Goal: Use online tool/utility: Utilize a website feature to perform a specific function

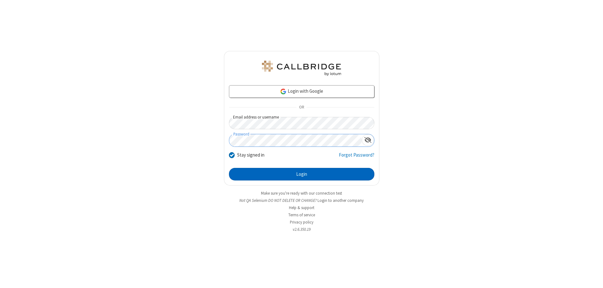
click at [301, 174] on button "Login" at bounding box center [301, 174] width 145 height 13
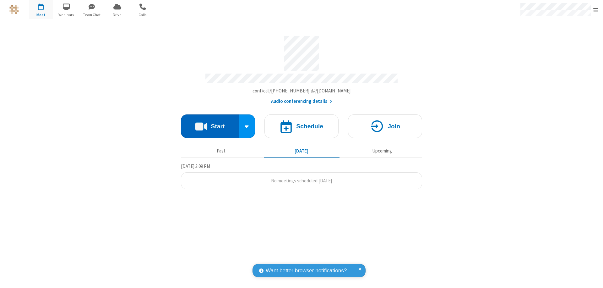
click at [210, 123] on button "Start" at bounding box center [210, 126] width 58 height 24
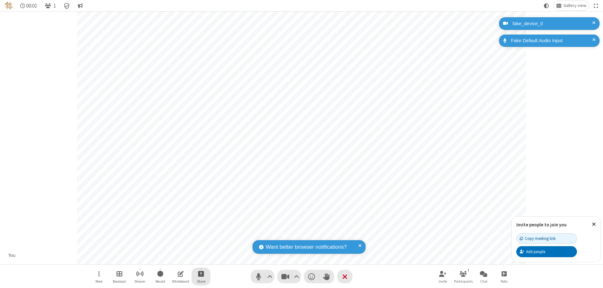
click at [201, 273] on span "Start sharing" at bounding box center [201, 273] width 6 height 8
click at [201, 235] on span "Share additional camera" at bounding box center [205, 236] width 46 height 5
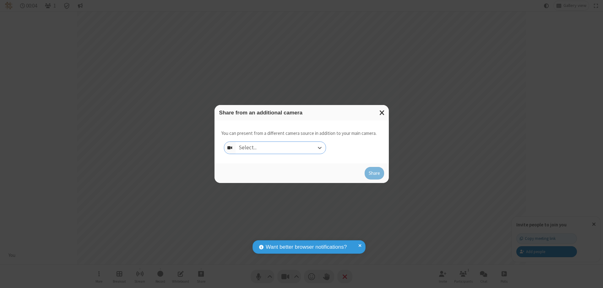
click at [280, 148] on div "Select..." at bounding box center [281, 148] width 90 height 12
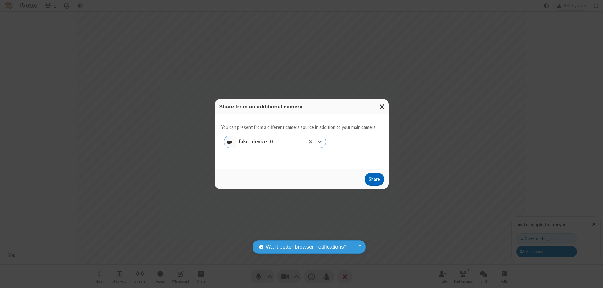
click at [374, 180] on button "Share" at bounding box center [374, 179] width 19 height 13
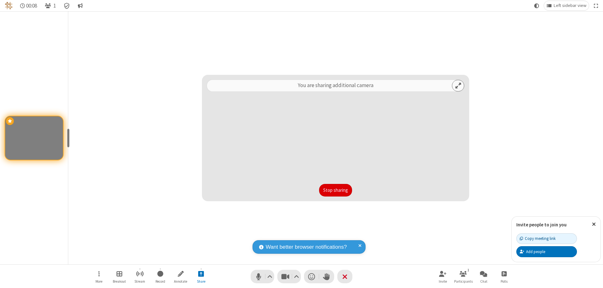
click at [335, 190] on button "Stop sharing" at bounding box center [335, 190] width 33 height 13
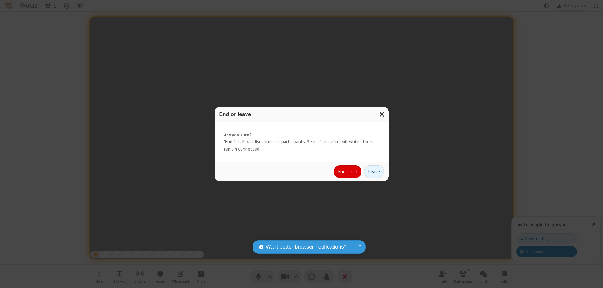
click at [348, 171] on button "End for all" at bounding box center [348, 171] width 28 height 13
